Goal: Information Seeking & Learning: Find specific page/section

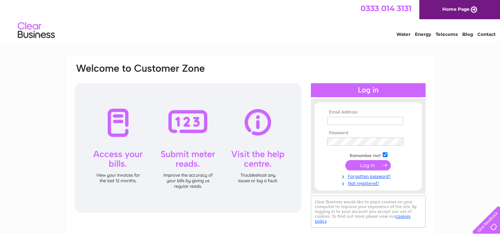
type input "[PERSON_NAME][EMAIL_ADDRESS][DOMAIN_NAME]"
click at [369, 166] on input "submit" at bounding box center [369, 165] width 46 height 10
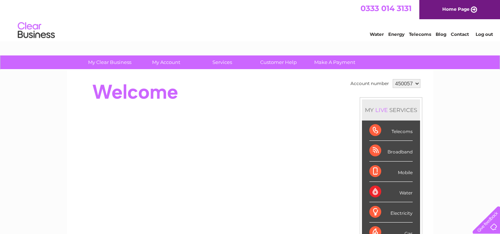
scroll to position [37, 0]
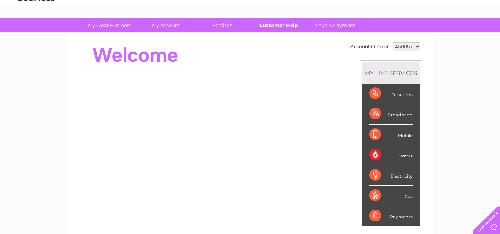
click at [273, 23] on link "Customer Help" at bounding box center [278, 26] width 61 height 14
